Goal: Task Accomplishment & Management: Manage account settings

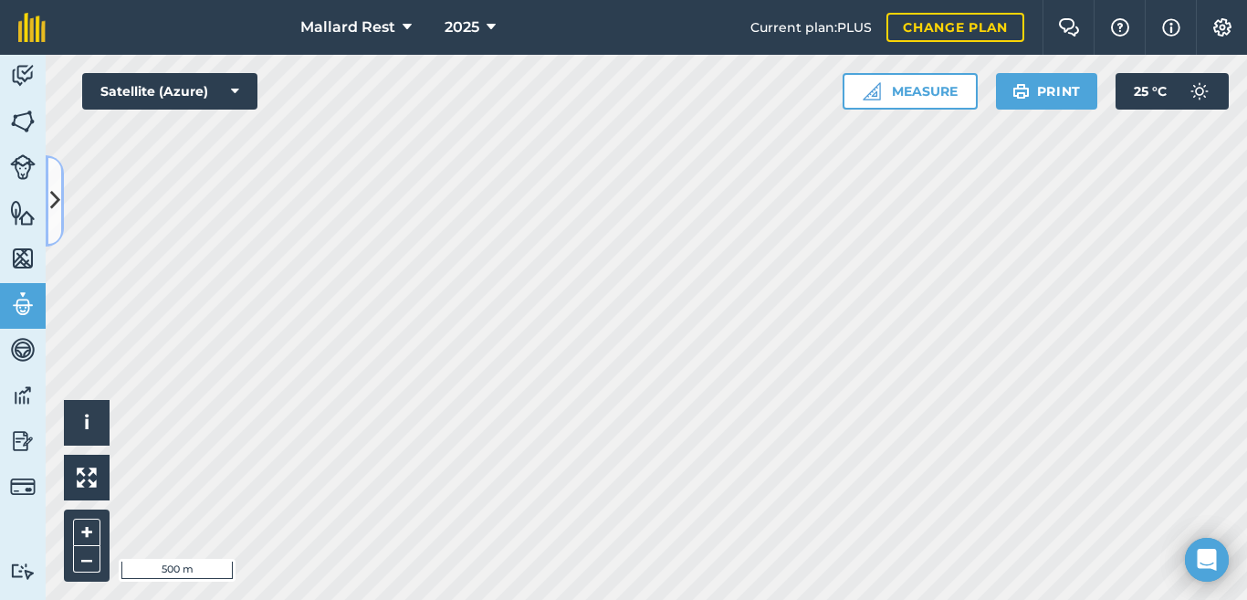
click at [50, 184] on icon at bounding box center [55, 200] width 10 height 32
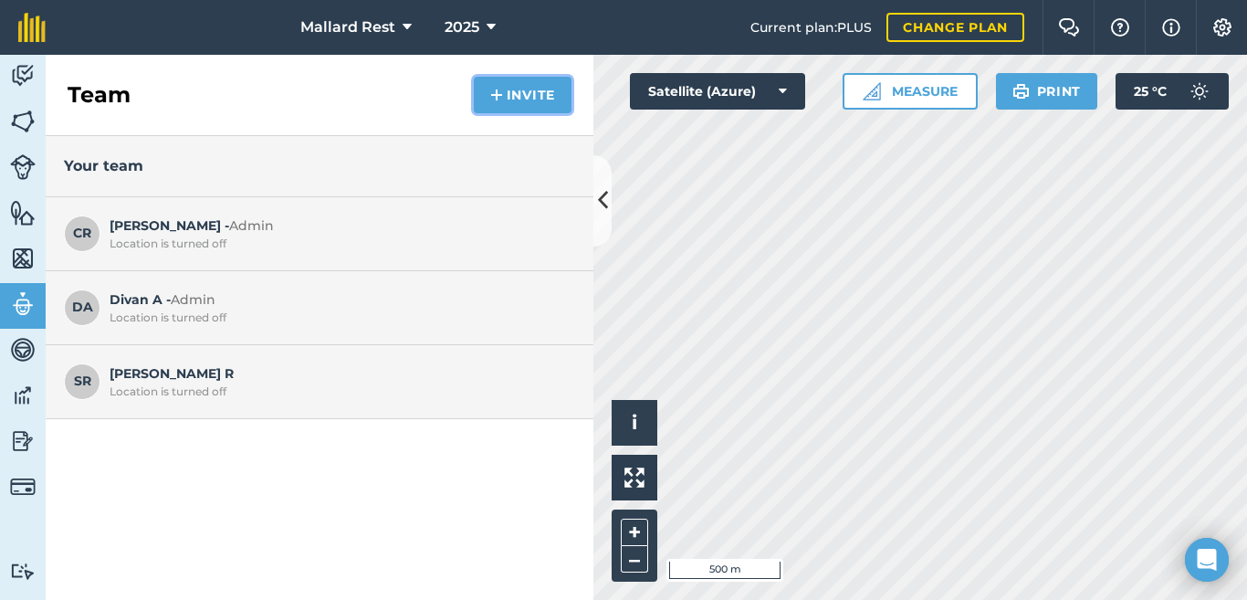
click at [524, 91] on button "Invite" at bounding box center [523, 95] width 98 height 37
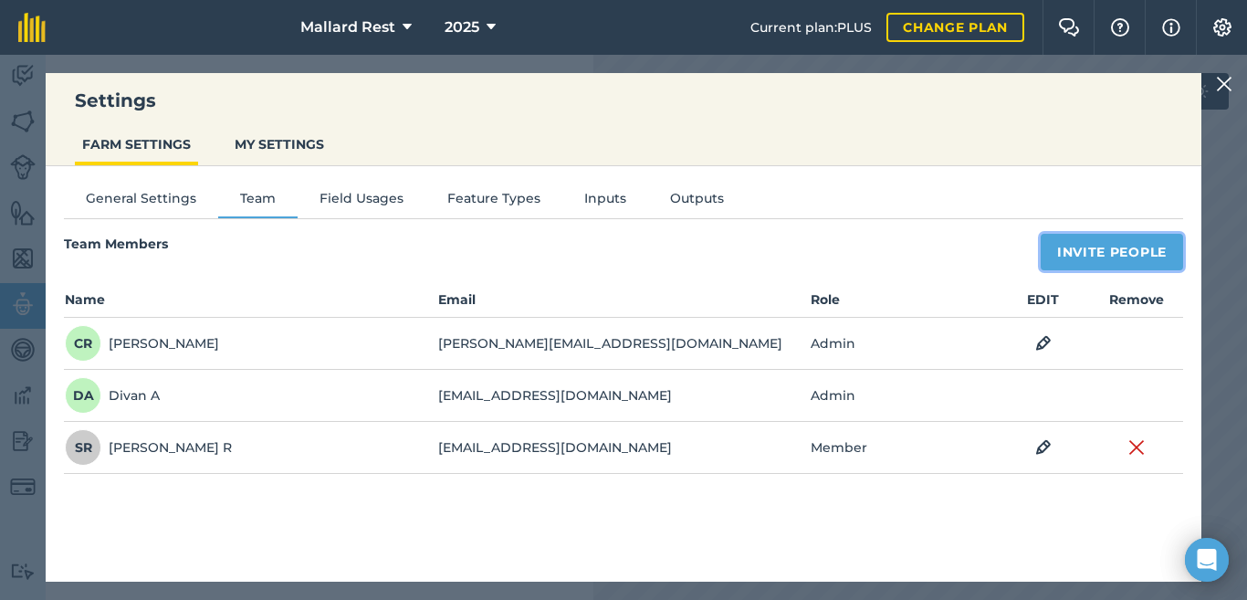
click at [1059, 248] on button "Invite People" at bounding box center [1112, 252] width 142 height 37
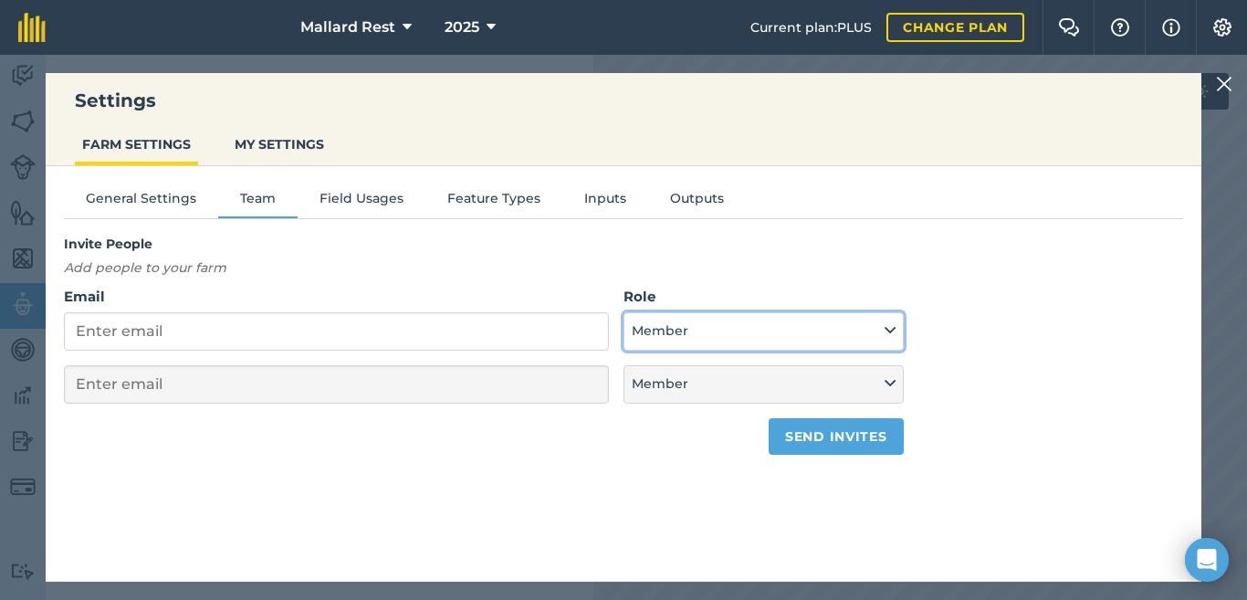
click at [866, 349] on button "Member" at bounding box center [763, 331] width 279 height 38
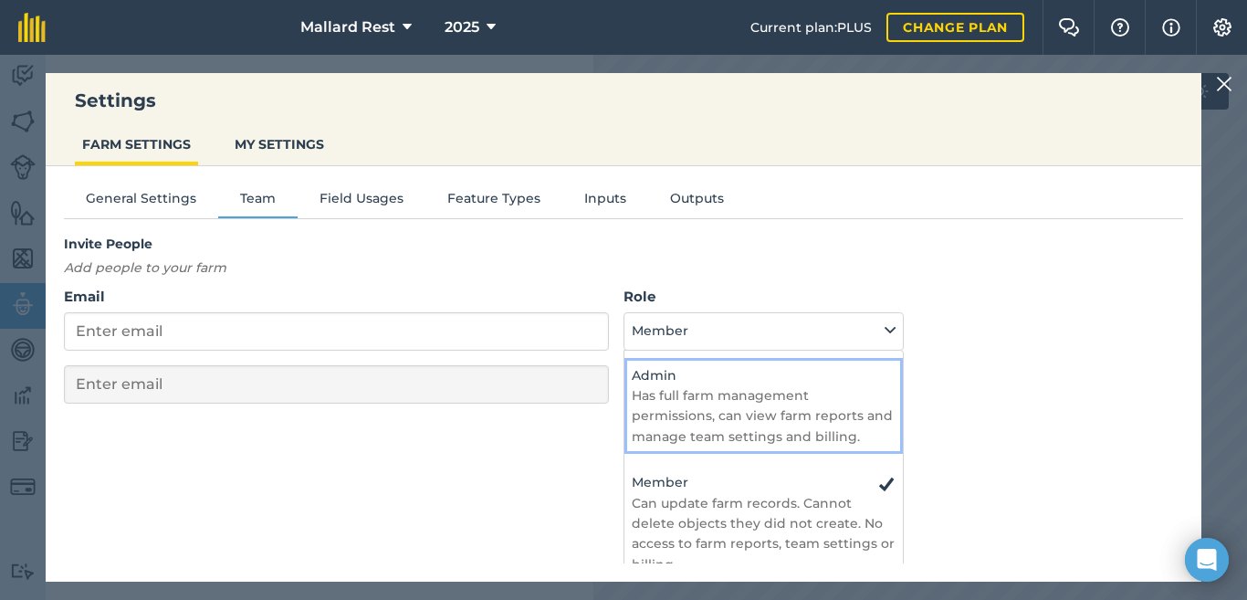
click at [799, 394] on p "Has full farm management permissions, can view farm reports and manage team set…" at bounding box center [763, 415] width 263 height 61
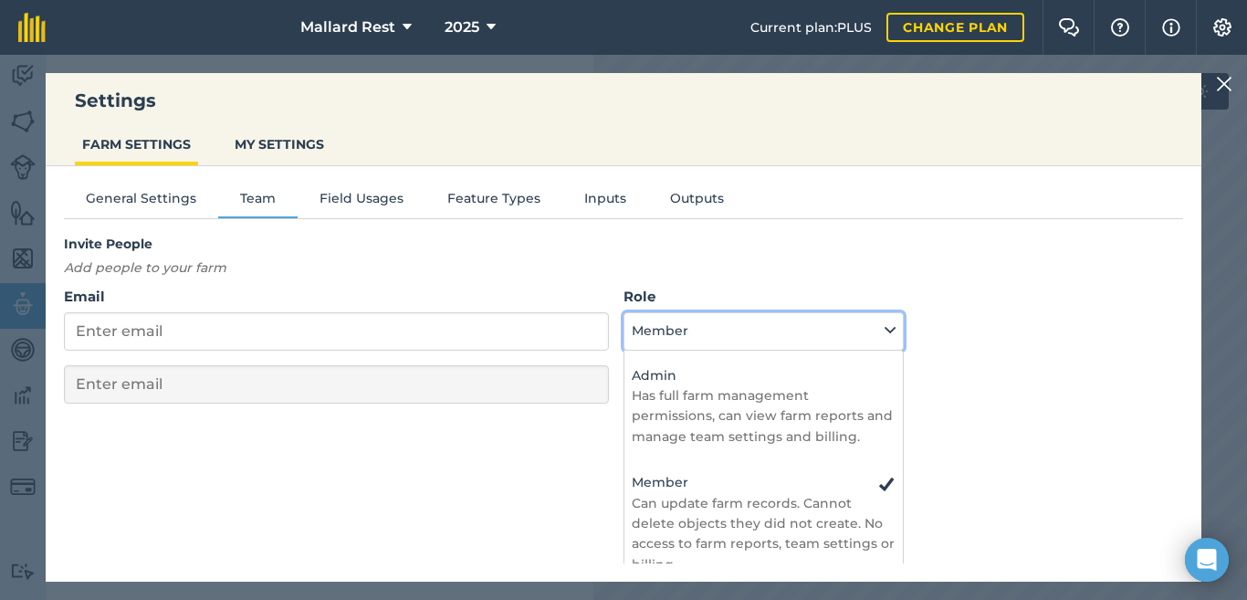
select select "ADMIN"
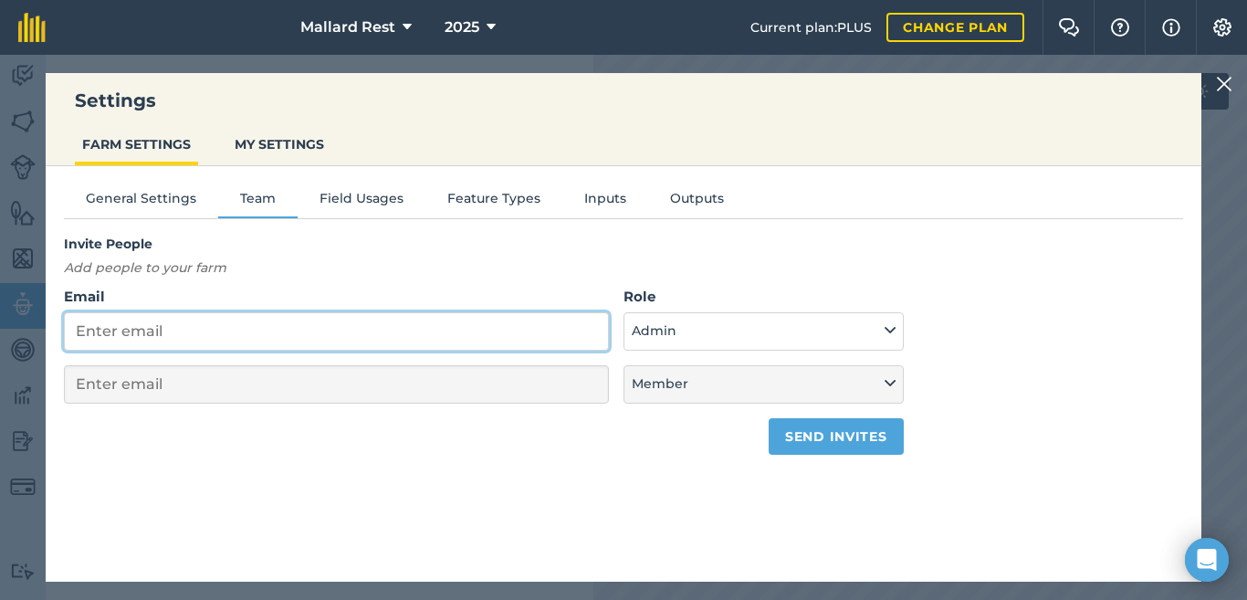
click at [438, 336] on input "Email" at bounding box center [336, 331] width 545 height 38
type input "t"
select select "MEMBER"
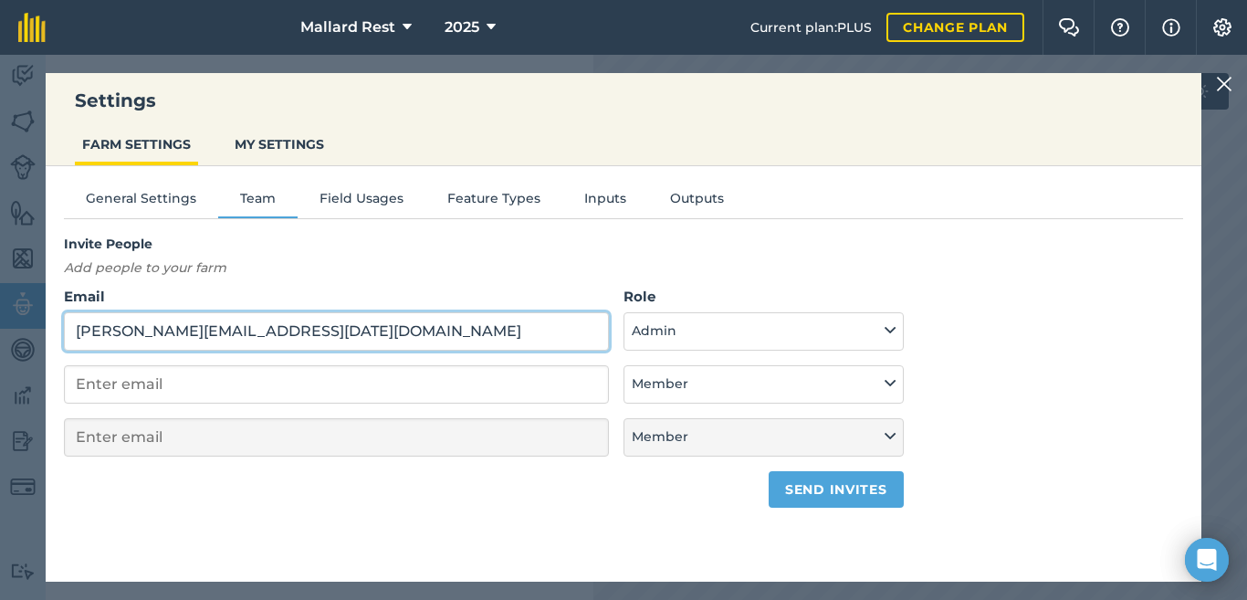
type input "[PERSON_NAME][EMAIL_ADDRESS][DATE][DOMAIN_NAME]"
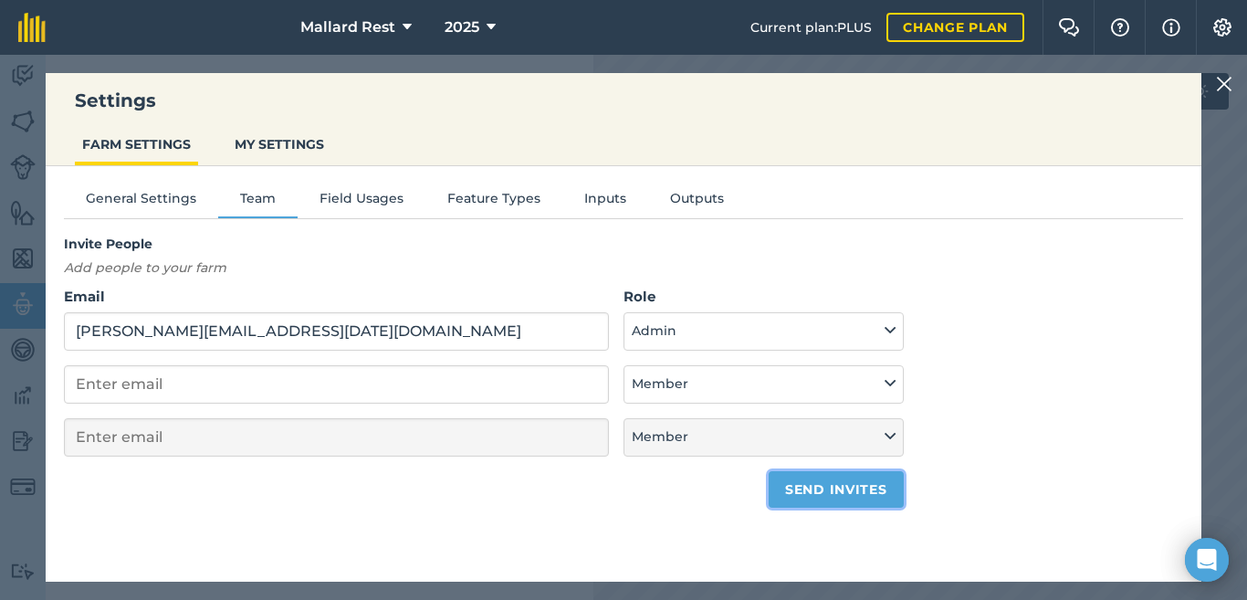
click at [866, 495] on button "Send invites" at bounding box center [836, 489] width 134 height 37
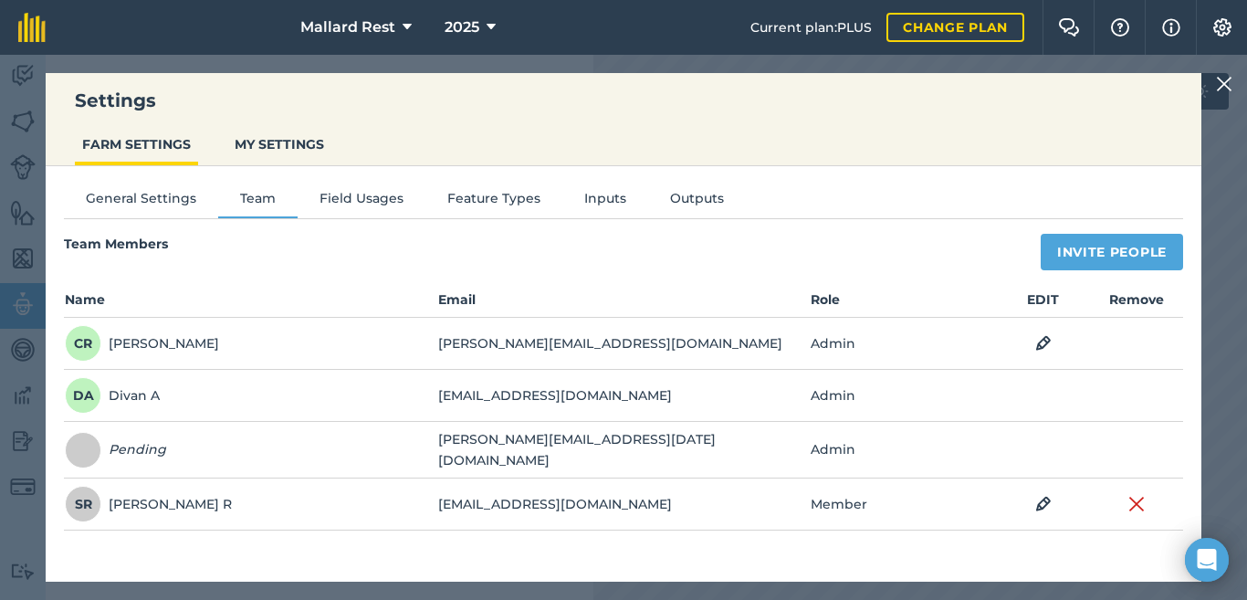
click at [1229, 91] on img at bounding box center [1224, 84] width 16 height 22
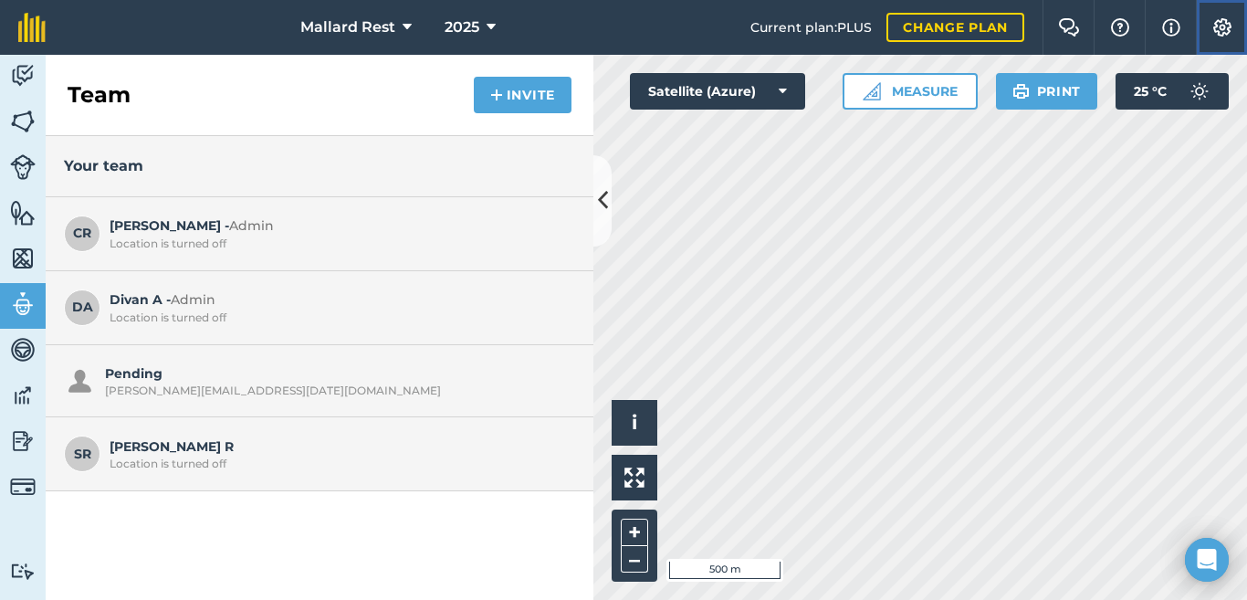
click at [1216, 24] on img at bounding box center [1222, 27] width 22 height 18
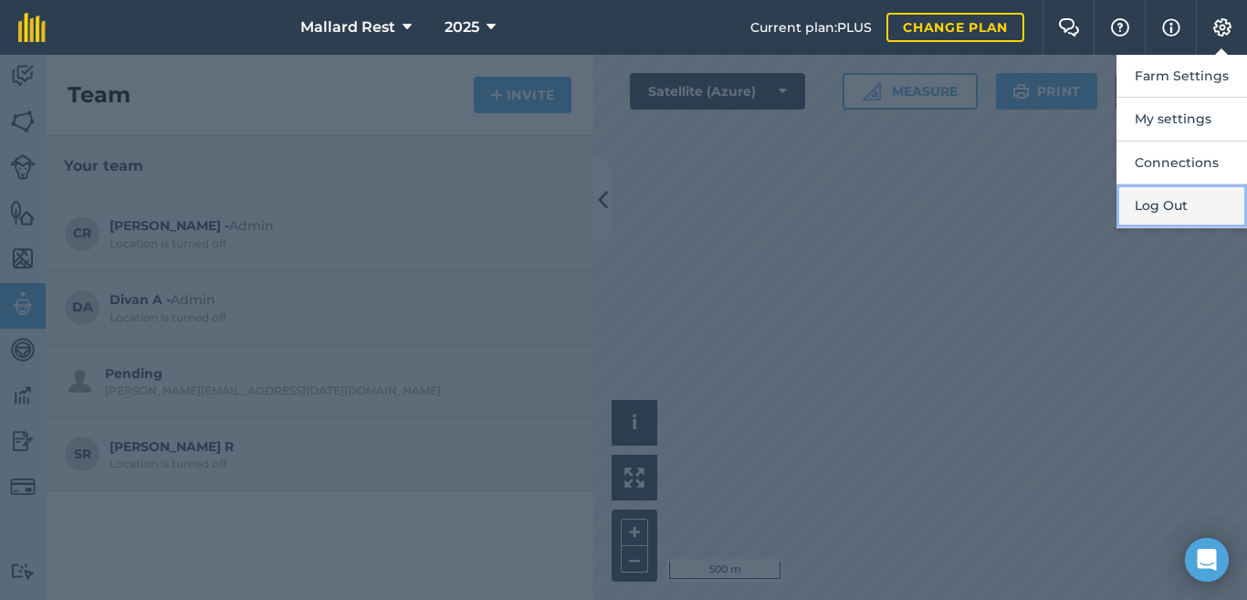
click at [1169, 208] on button "Log Out" at bounding box center [1182, 205] width 131 height 43
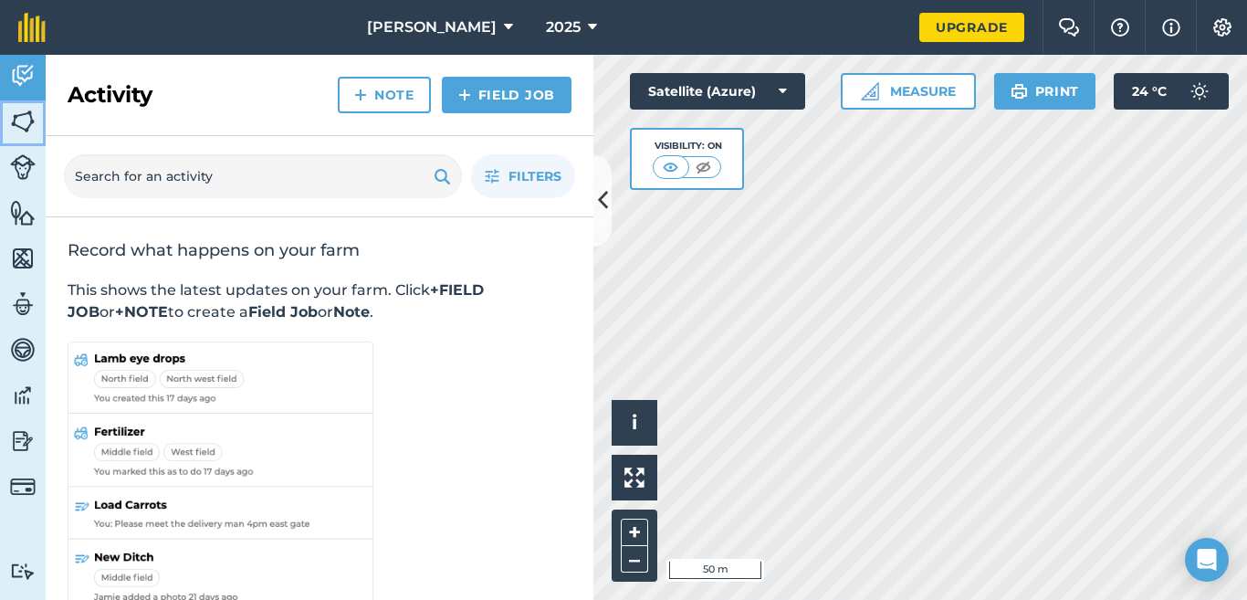
click at [29, 126] on img at bounding box center [23, 121] width 26 height 27
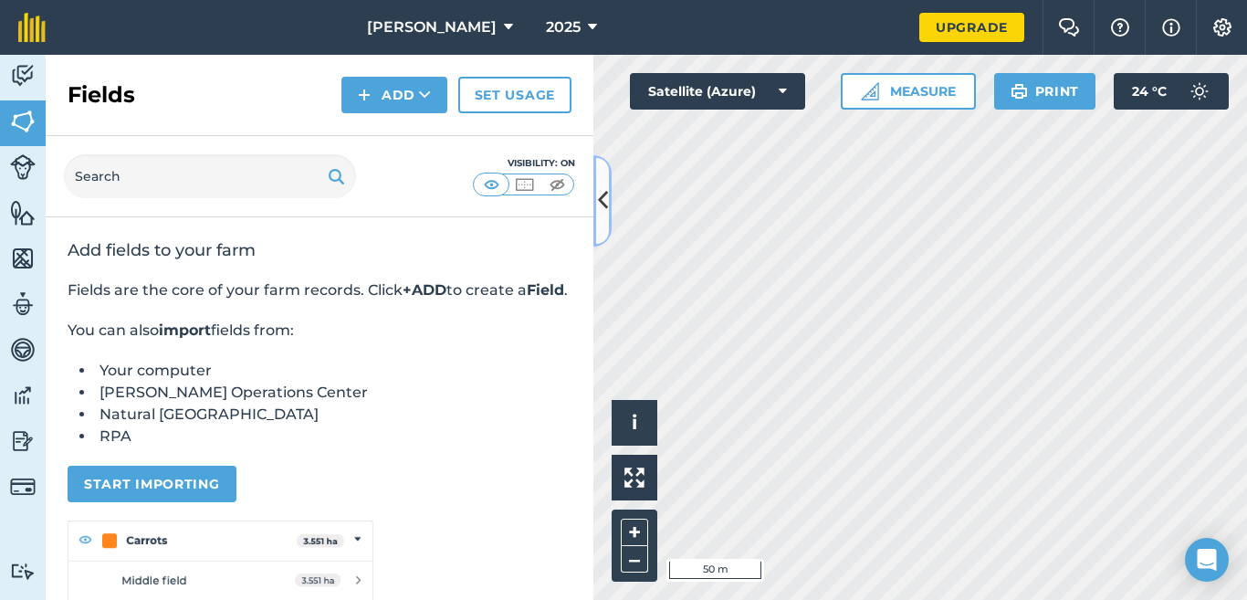
click at [608, 192] on button at bounding box center [602, 200] width 18 height 91
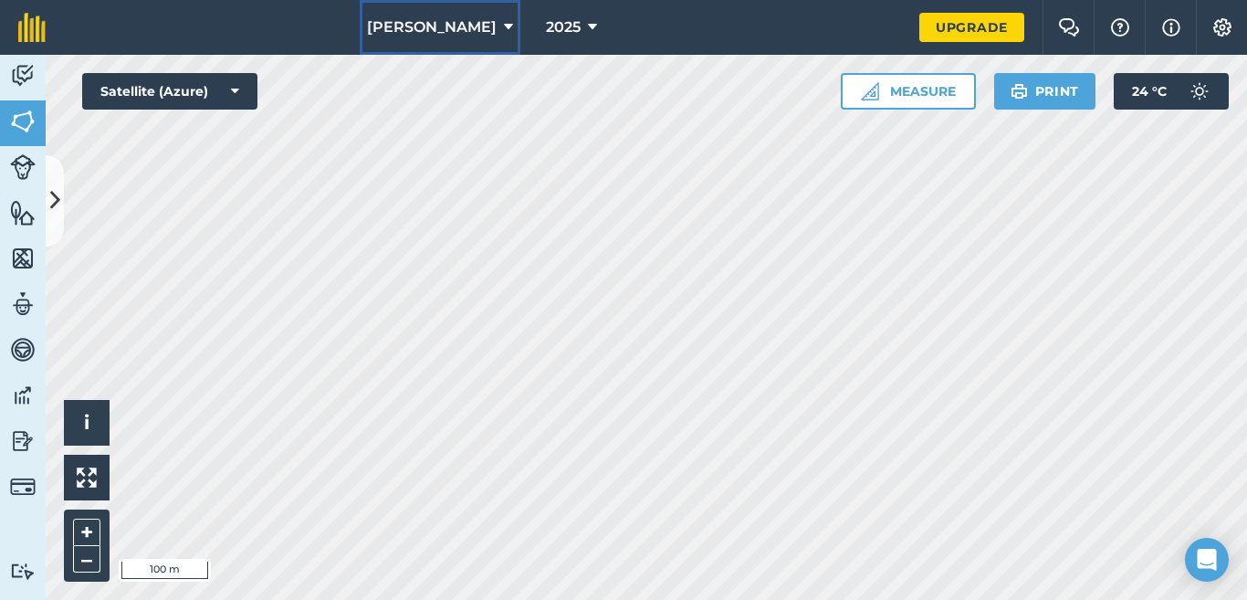
click at [472, 15] on button "Haney Brake" at bounding box center [440, 27] width 161 height 55
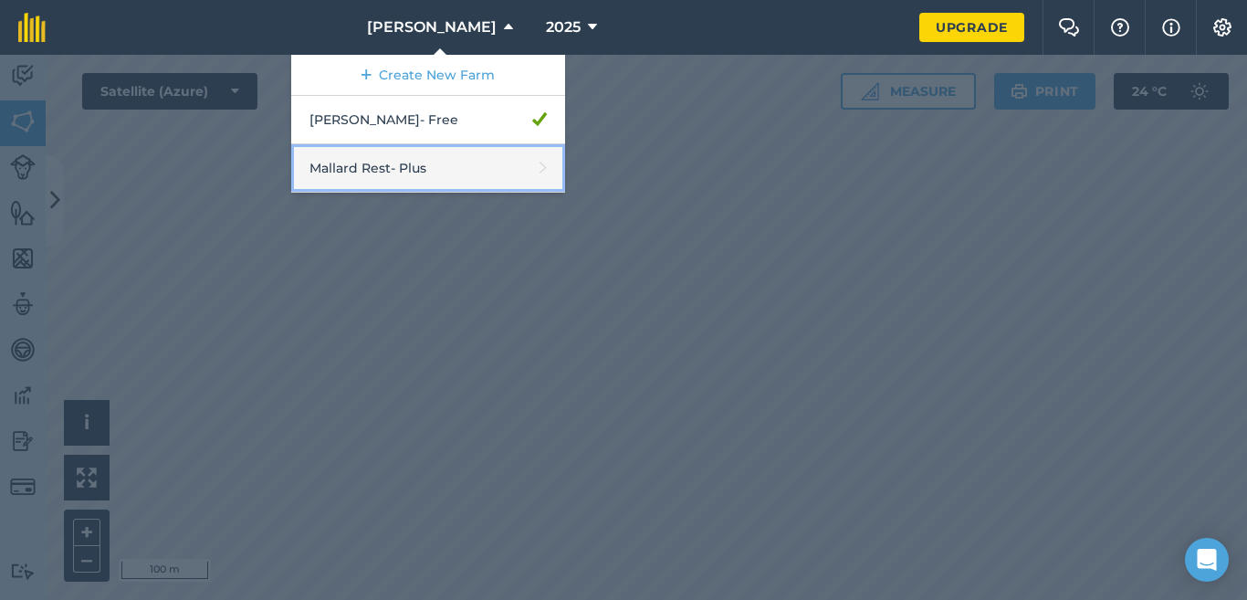
click at [393, 163] on link "Mallard Rest - Plus" at bounding box center [428, 168] width 274 height 48
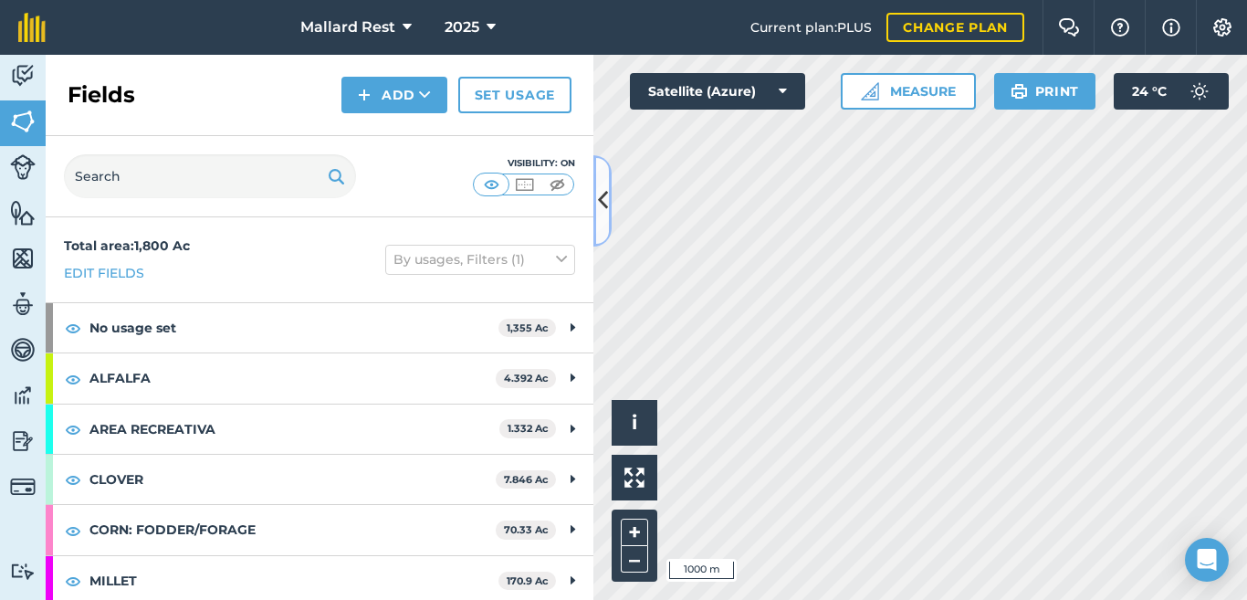
click at [602, 190] on icon at bounding box center [603, 200] width 10 height 32
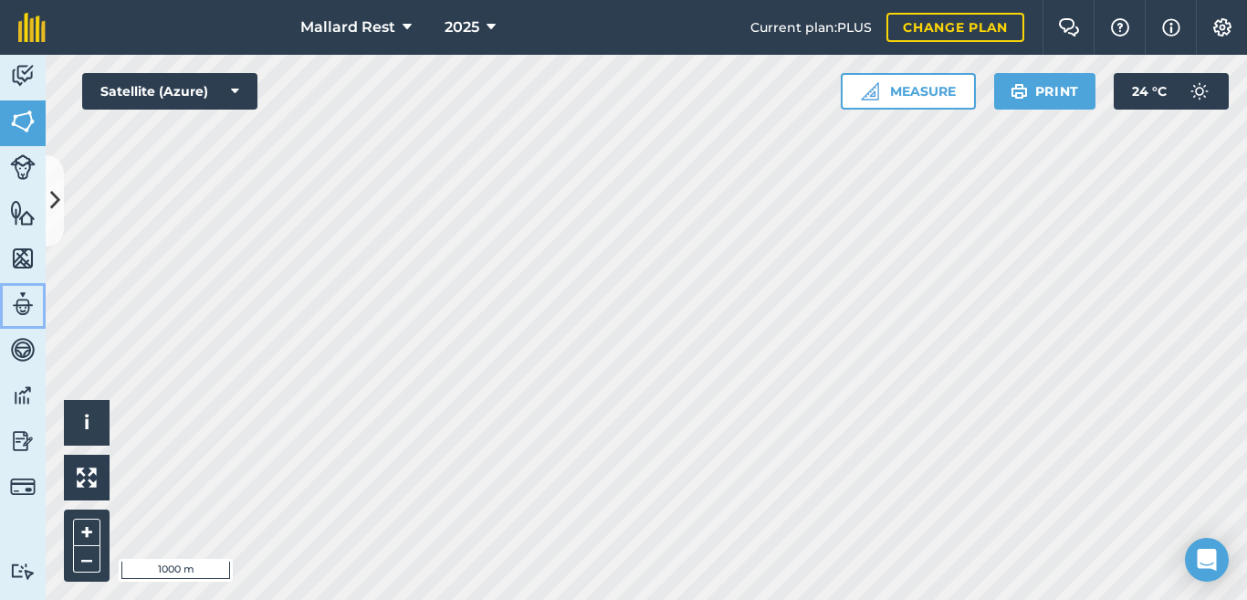
click at [27, 307] on img at bounding box center [23, 303] width 26 height 27
click at [56, 189] on icon at bounding box center [55, 200] width 10 height 32
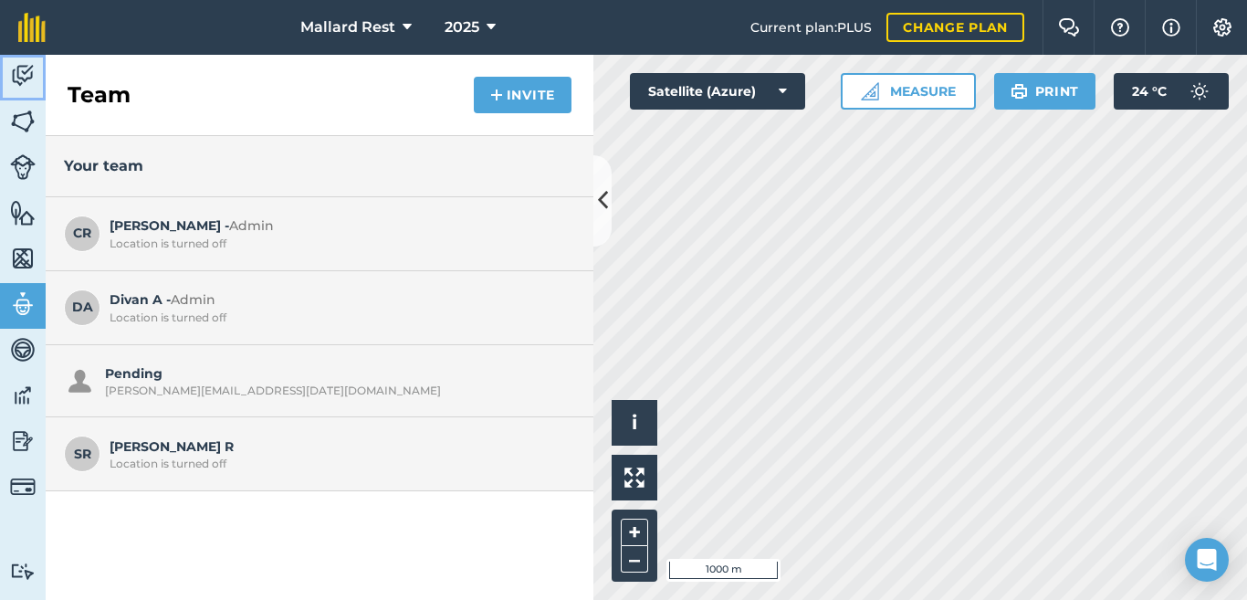
click at [25, 80] on img at bounding box center [23, 75] width 26 height 27
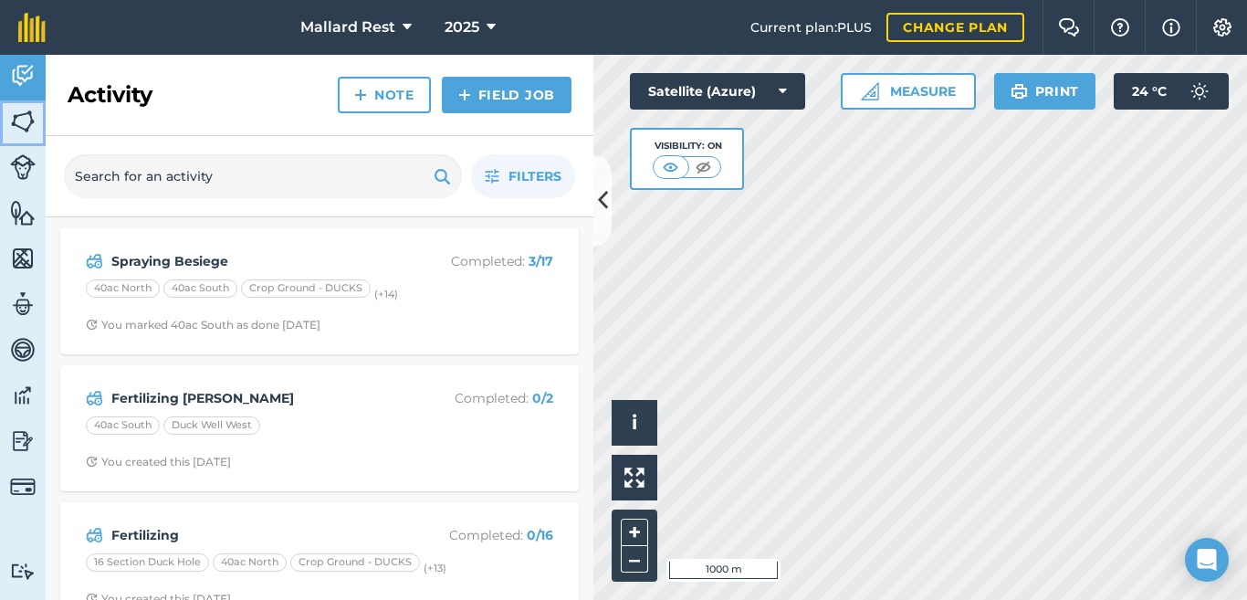
click at [31, 121] on img at bounding box center [23, 121] width 26 height 27
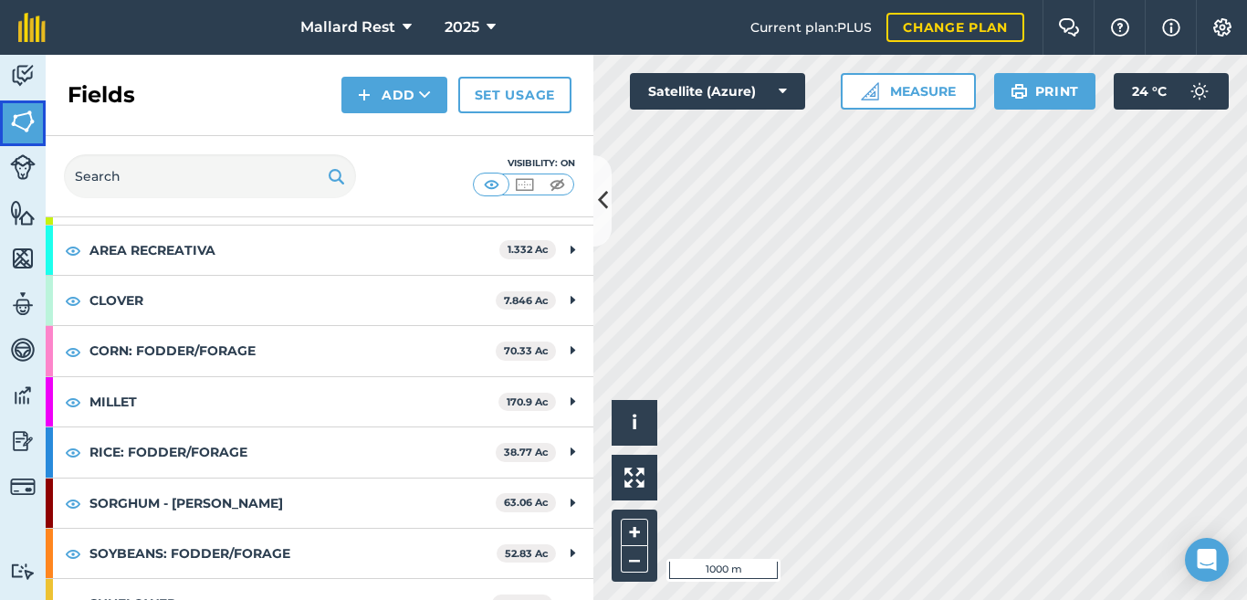
scroll to position [309, 0]
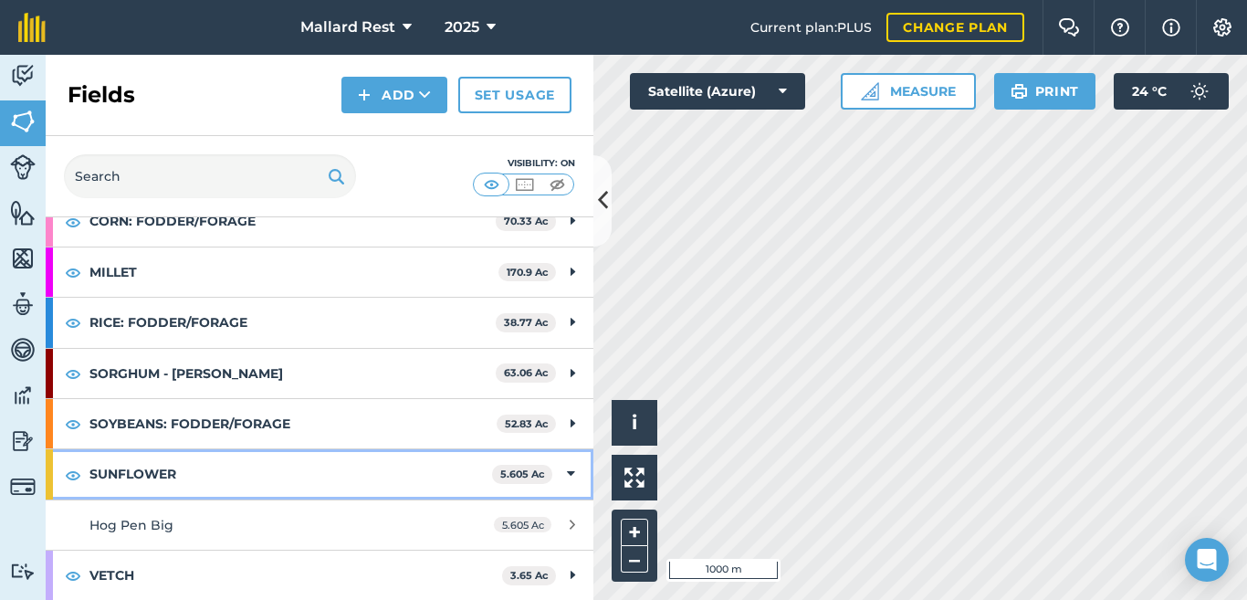
click at [567, 477] on icon at bounding box center [571, 474] width 8 height 20
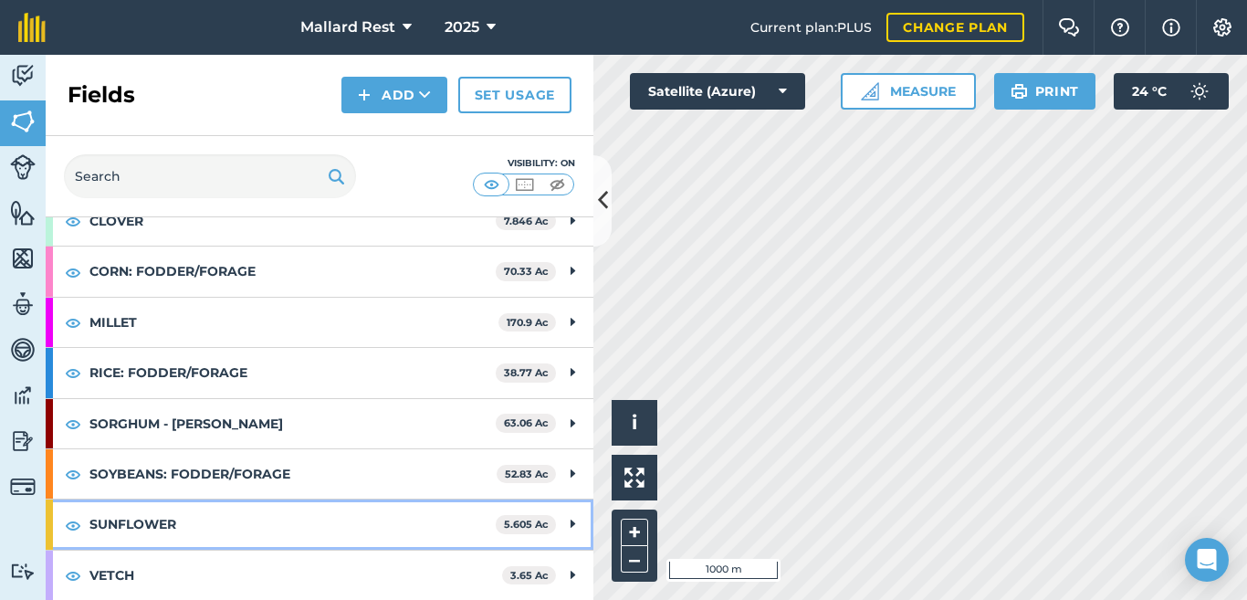
scroll to position [258, 0]
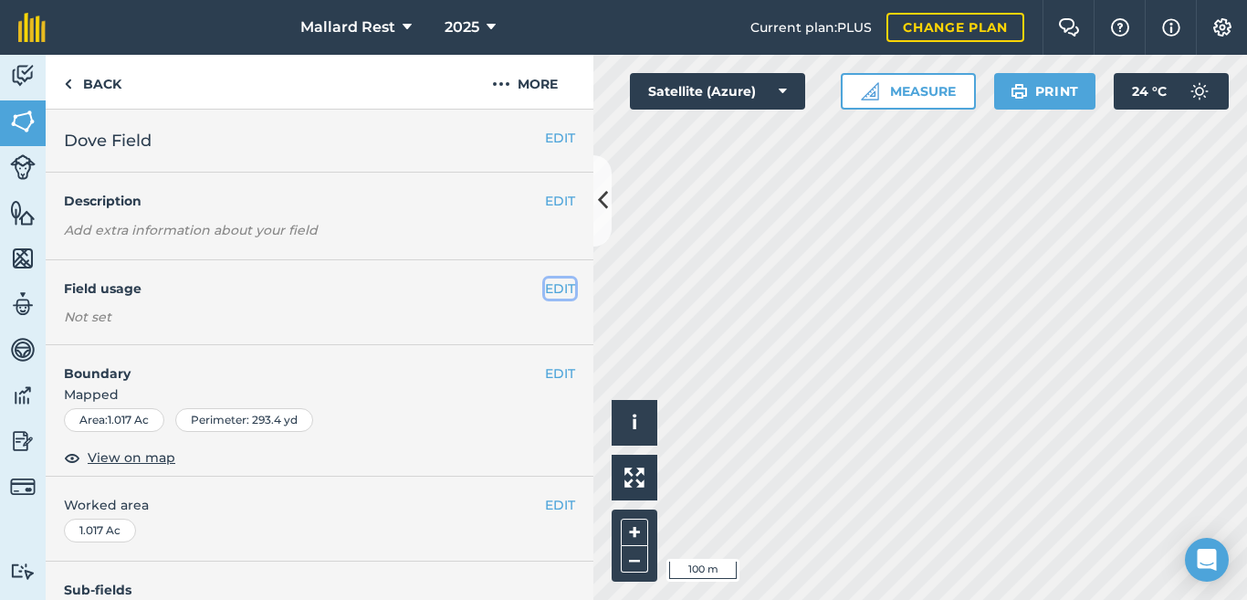
click at [545, 284] on button "EDIT" at bounding box center [560, 288] width 30 height 20
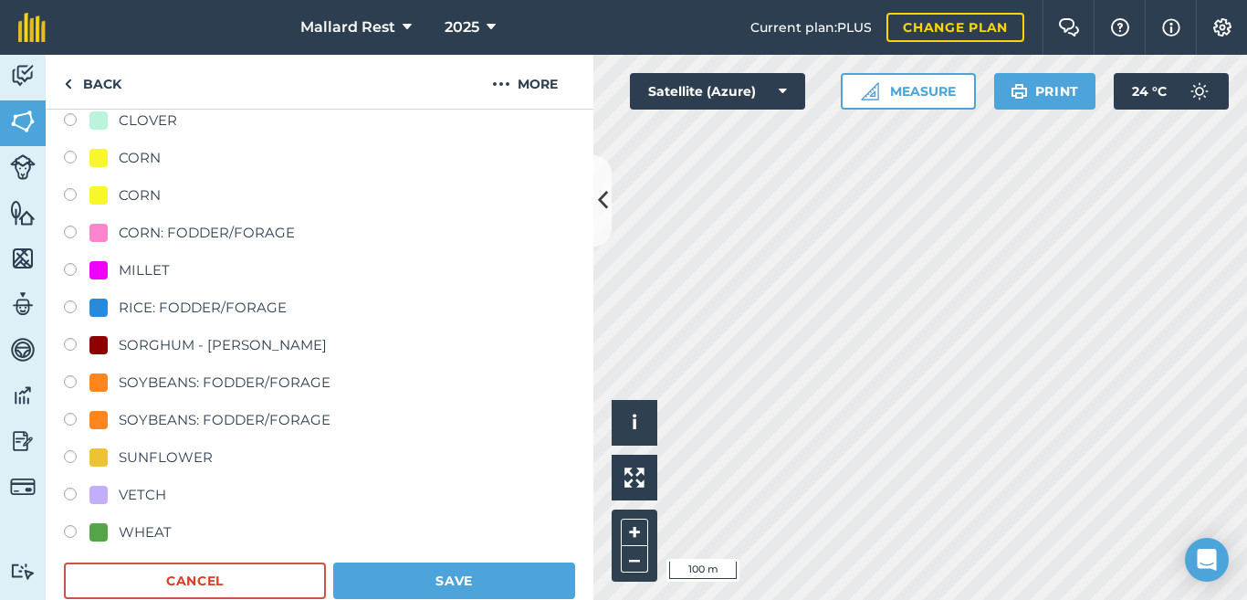
scroll to position [335, 0]
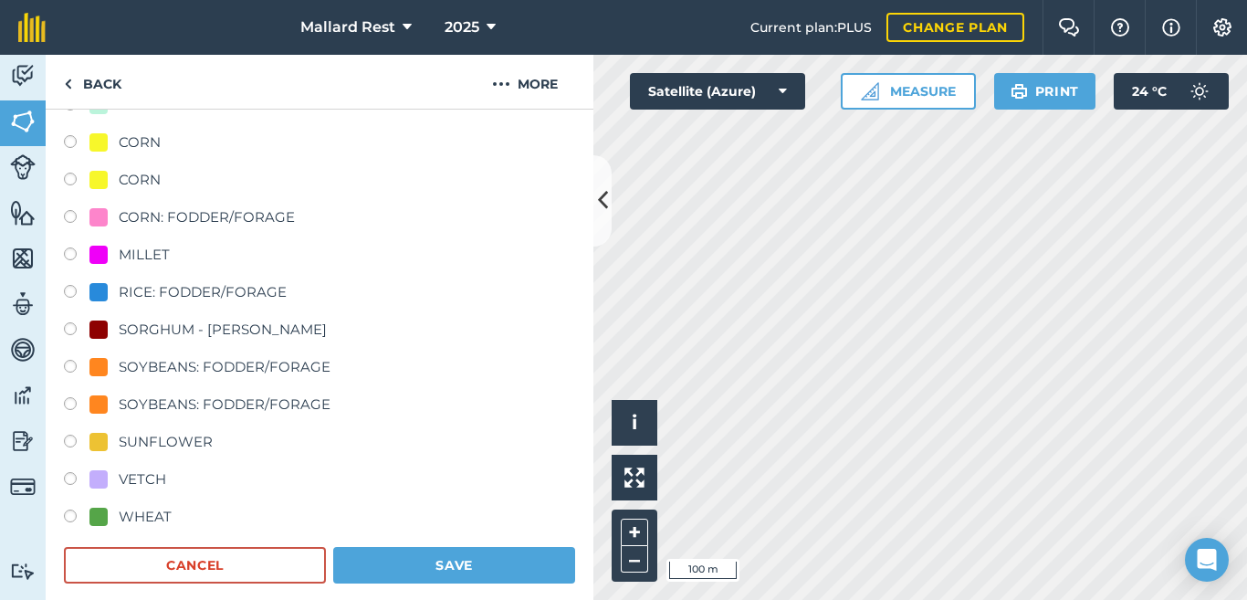
click at [59, 442] on div "Field usage Create new -- Not set -- ALFALFA AREA RECREATIVA CLOVER CORN CORN C…" at bounding box center [320, 263] width 548 height 677
click at [79, 444] on label at bounding box center [77, 444] width 26 height 18
radio input "true"
radio input "false"
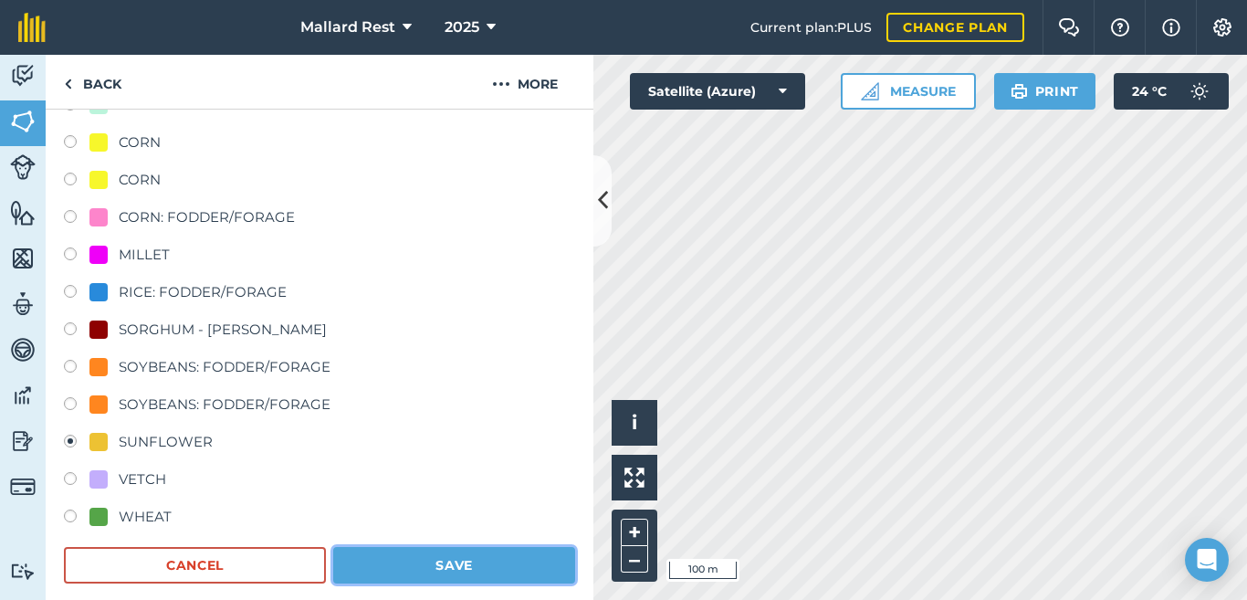
click at [443, 551] on button "Save" at bounding box center [454, 565] width 242 height 37
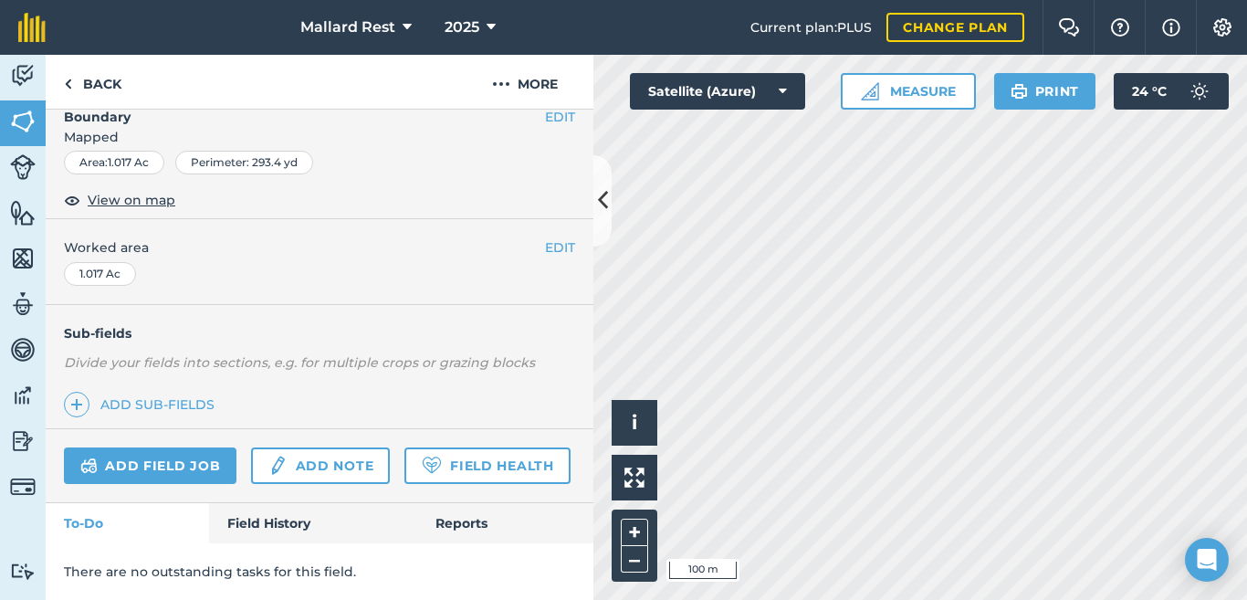
scroll to position [0, 0]
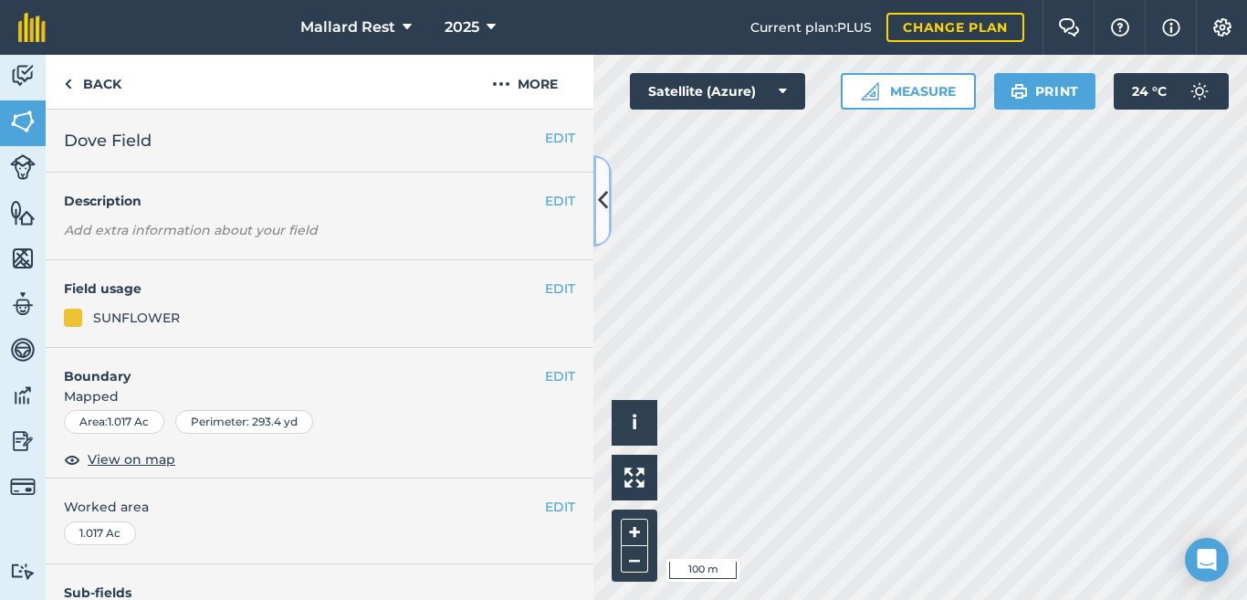
click at [605, 196] on icon at bounding box center [603, 200] width 10 height 32
